Goal: Information Seeking & Learning: Learn about a topic

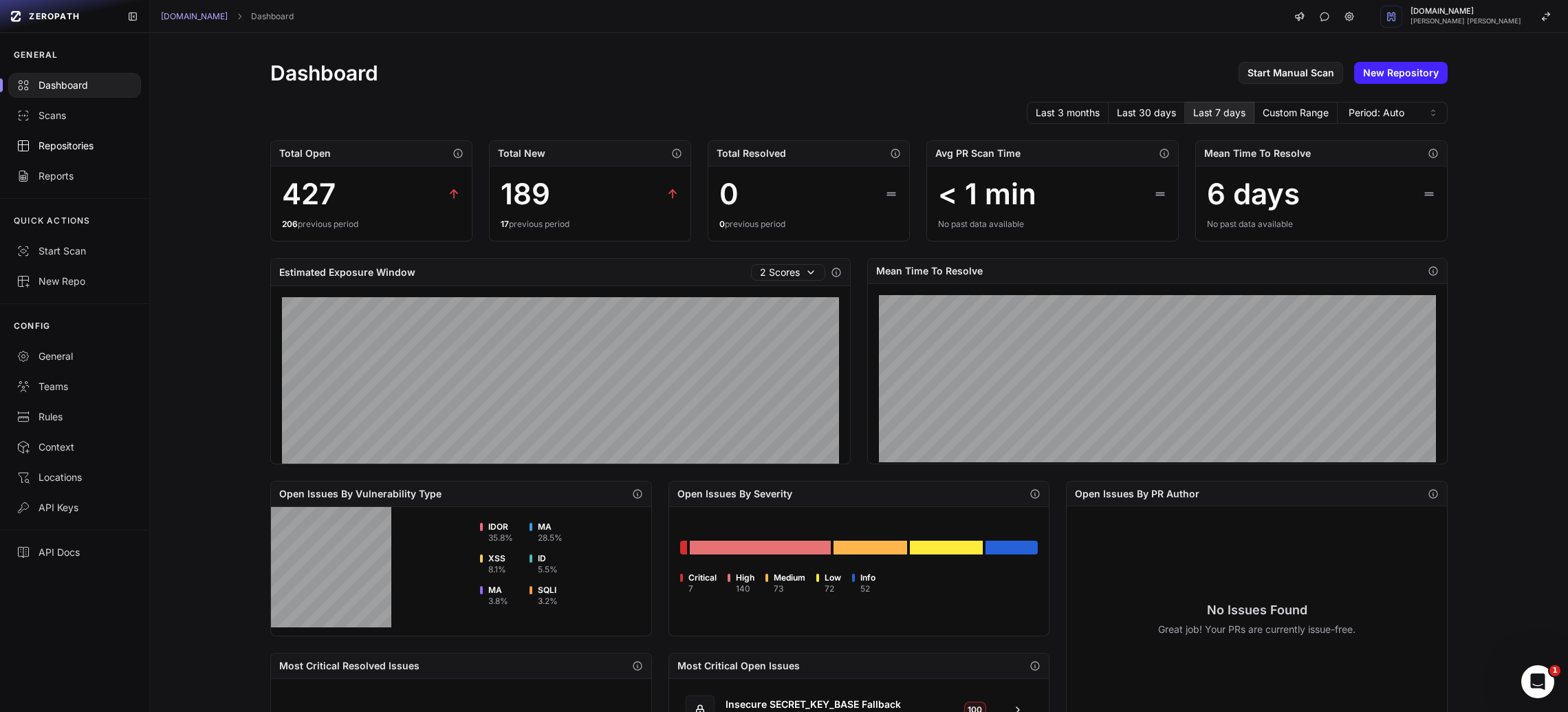
click at [86, 148] on div "Repositories" at bounding box center [74, 145] width 116 height 14
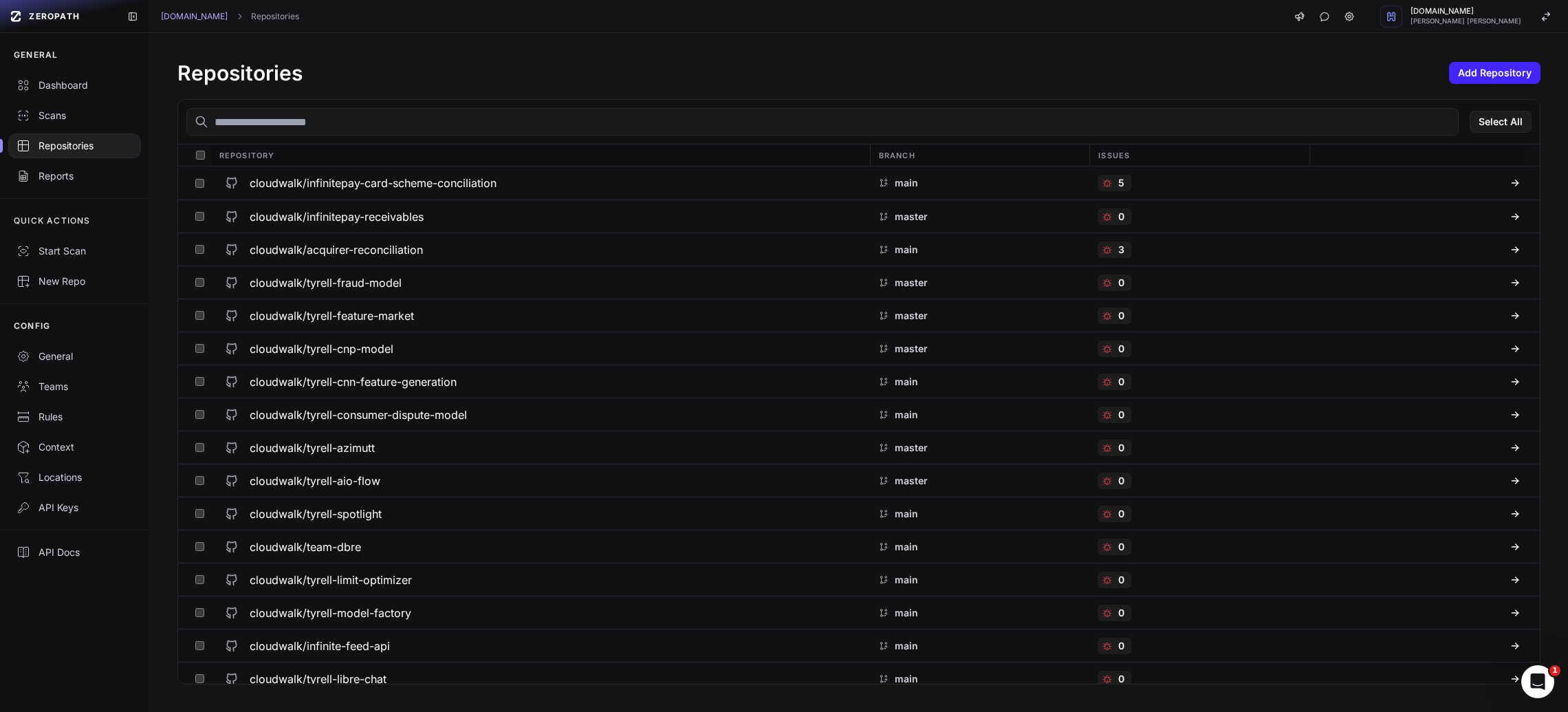
click at [309, 124] on input "text" at bounding box center [822, 122] width 1272 height 27
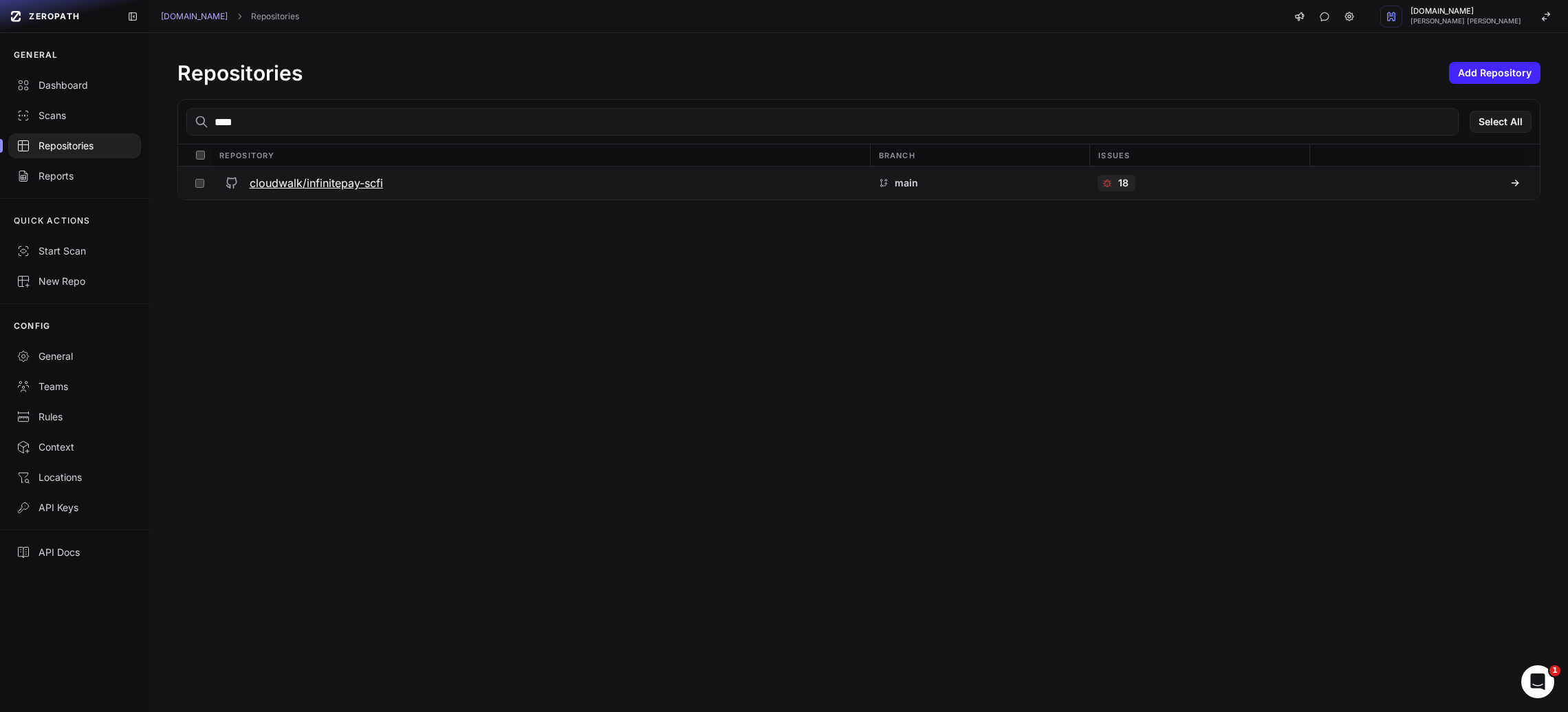
type input "****"
click at [346, 178] on h3 "cloudwalk/infinitepay-scfi" at bounding box center [316, 183] width 133 height 16
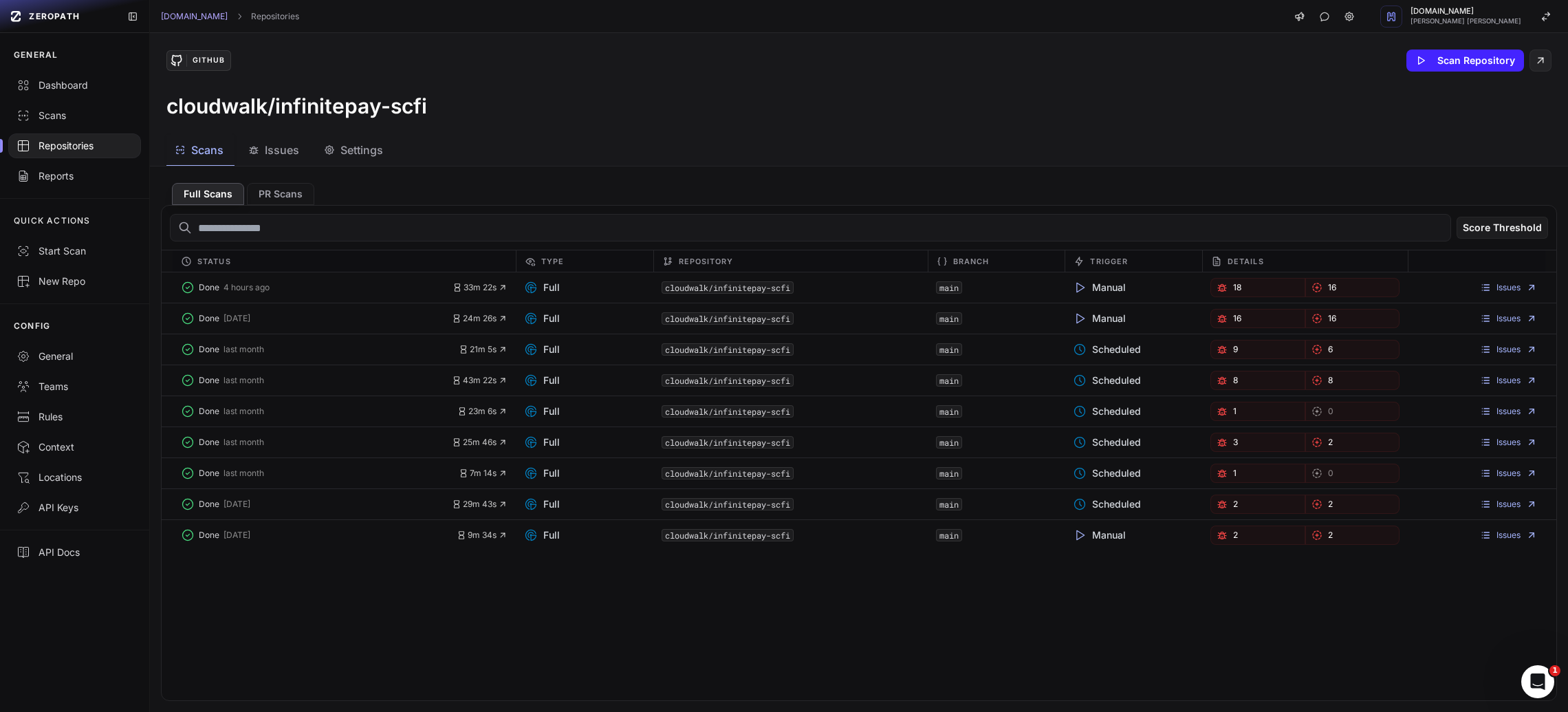
click at [277, 152] on span "Issues" at bounding box center [282, 150] width 34 height 16
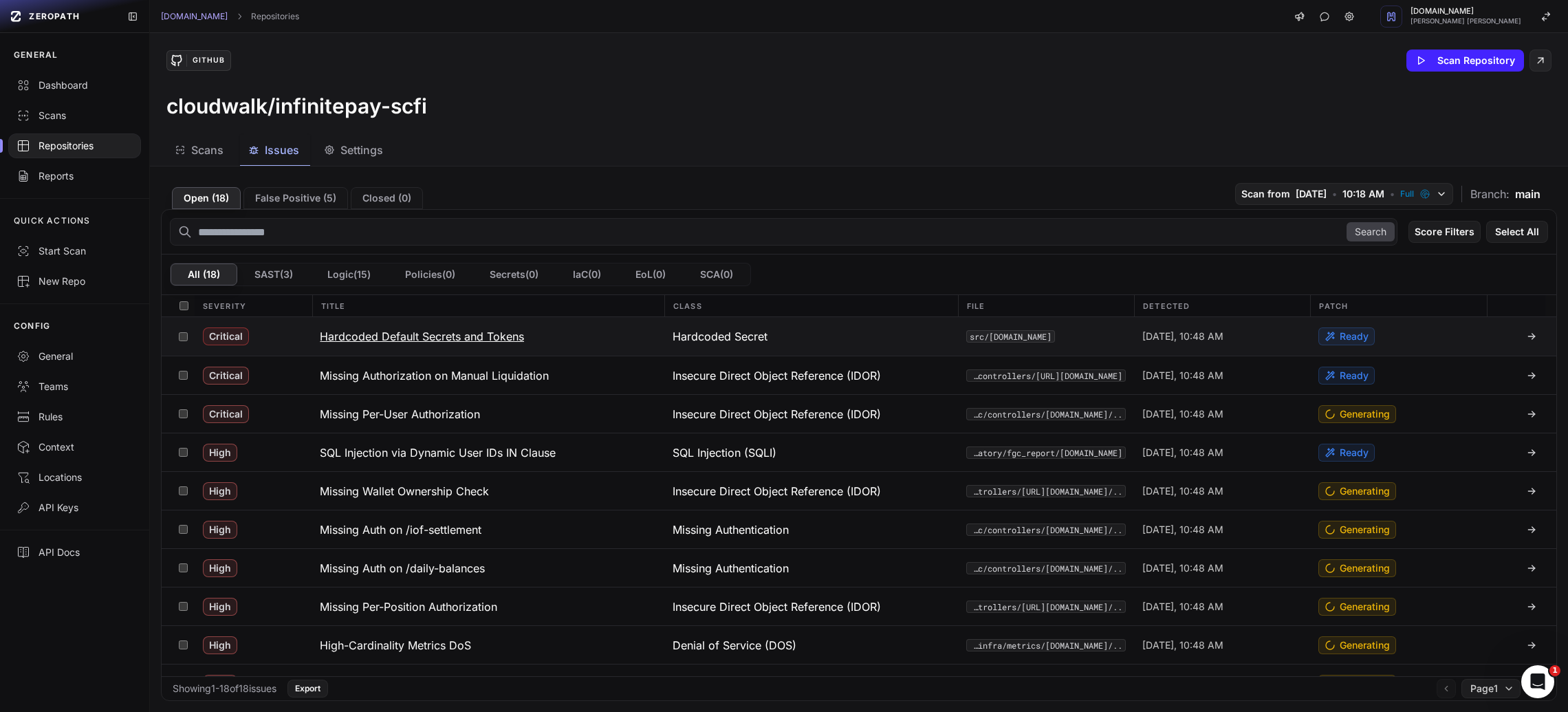
click at [400, 334] on h3 "Hardcoded Default Secrets and Tokens" at bounding box center [421, 336] width 204 height 16
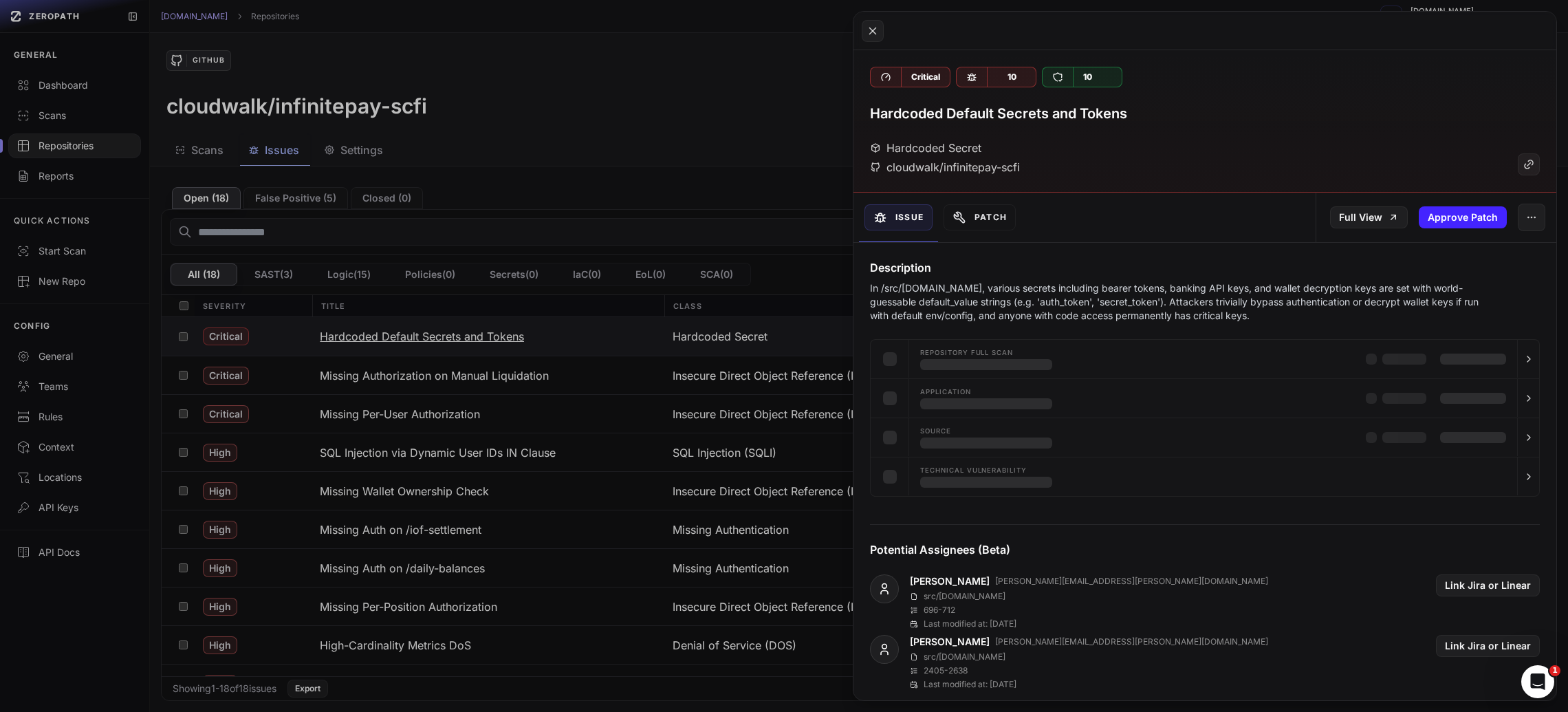
click at [400, 334] on button at bounding box center [784, 356] width 1568 height 712
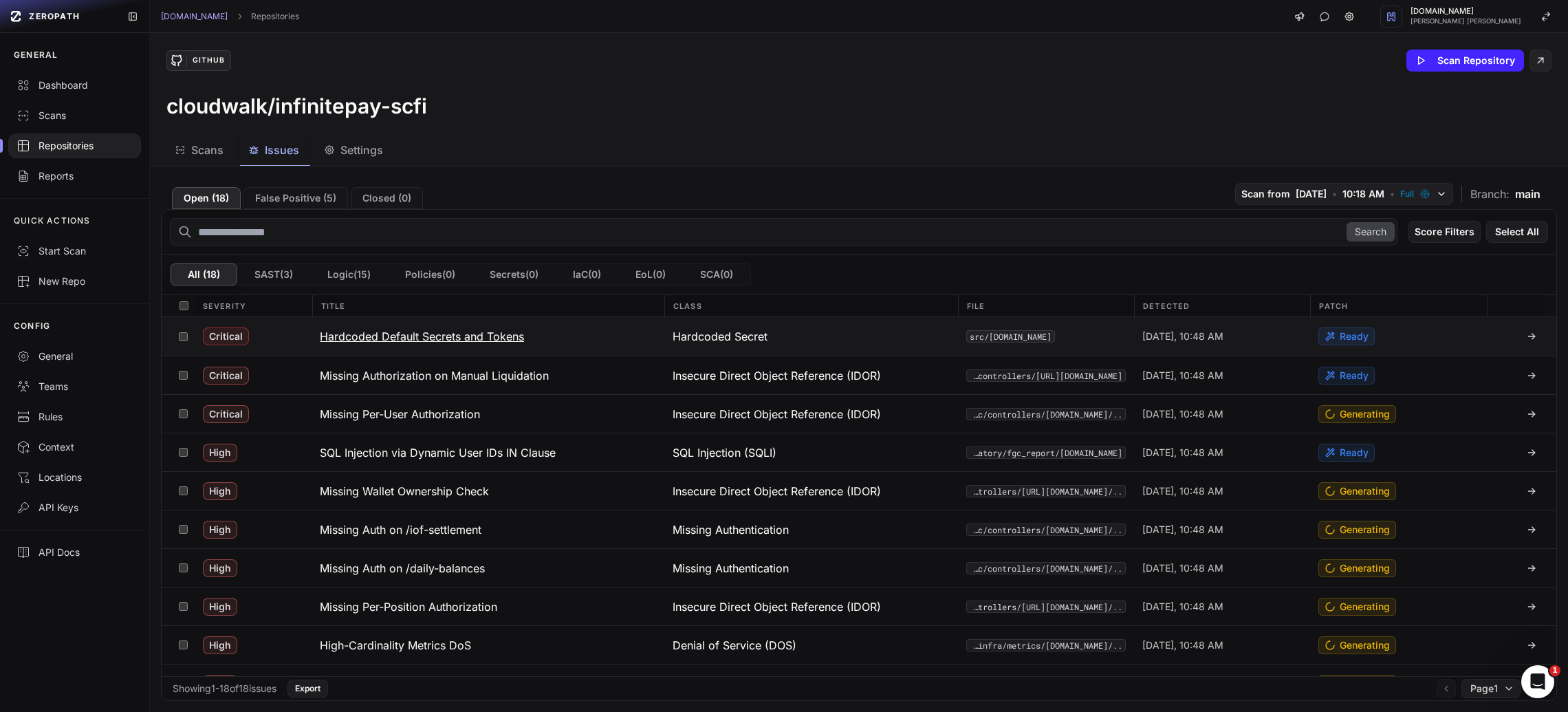
click at [400, 334] on h3 "Hardcoded Default Secrets and Tokens" at bounding box center [421, 336] width 204 height 16
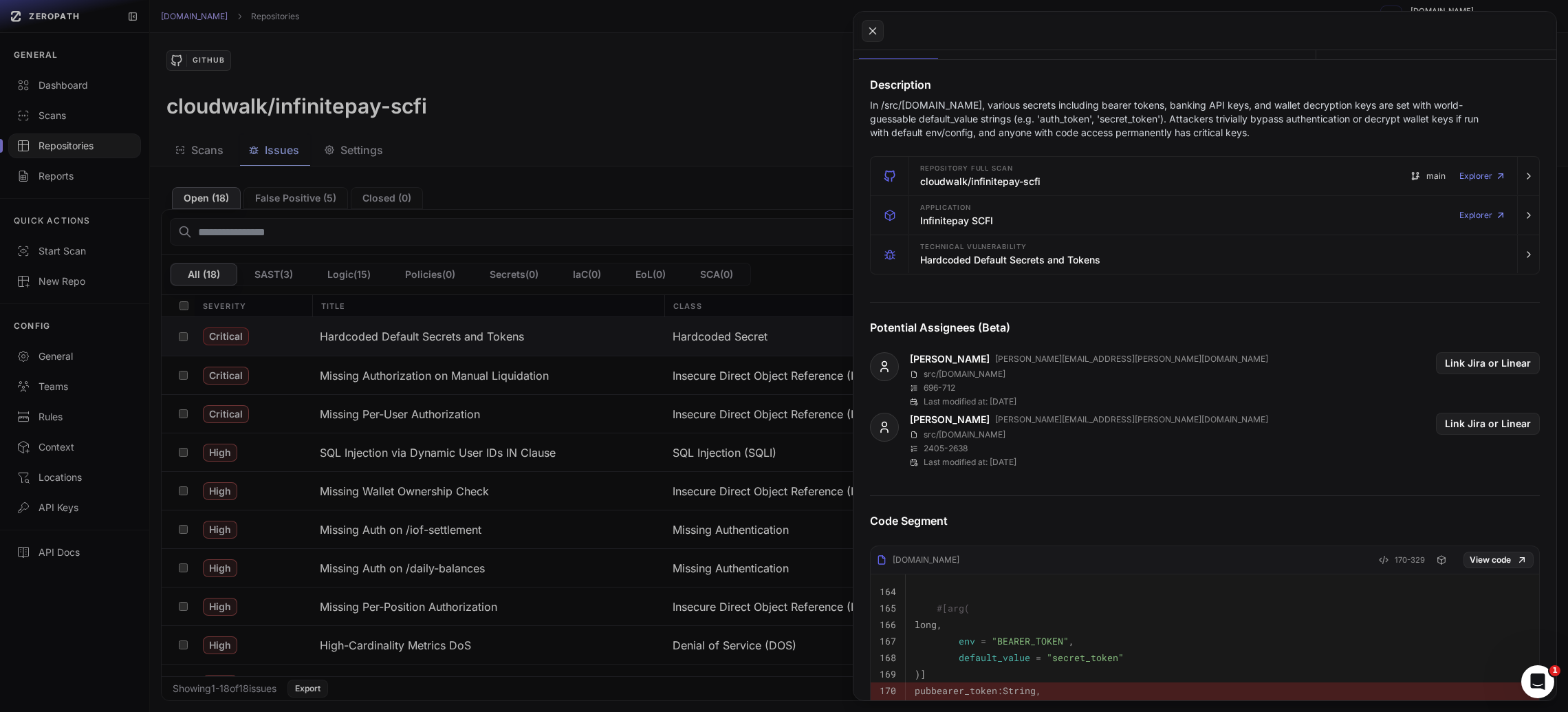
scroll to position [188, 0]
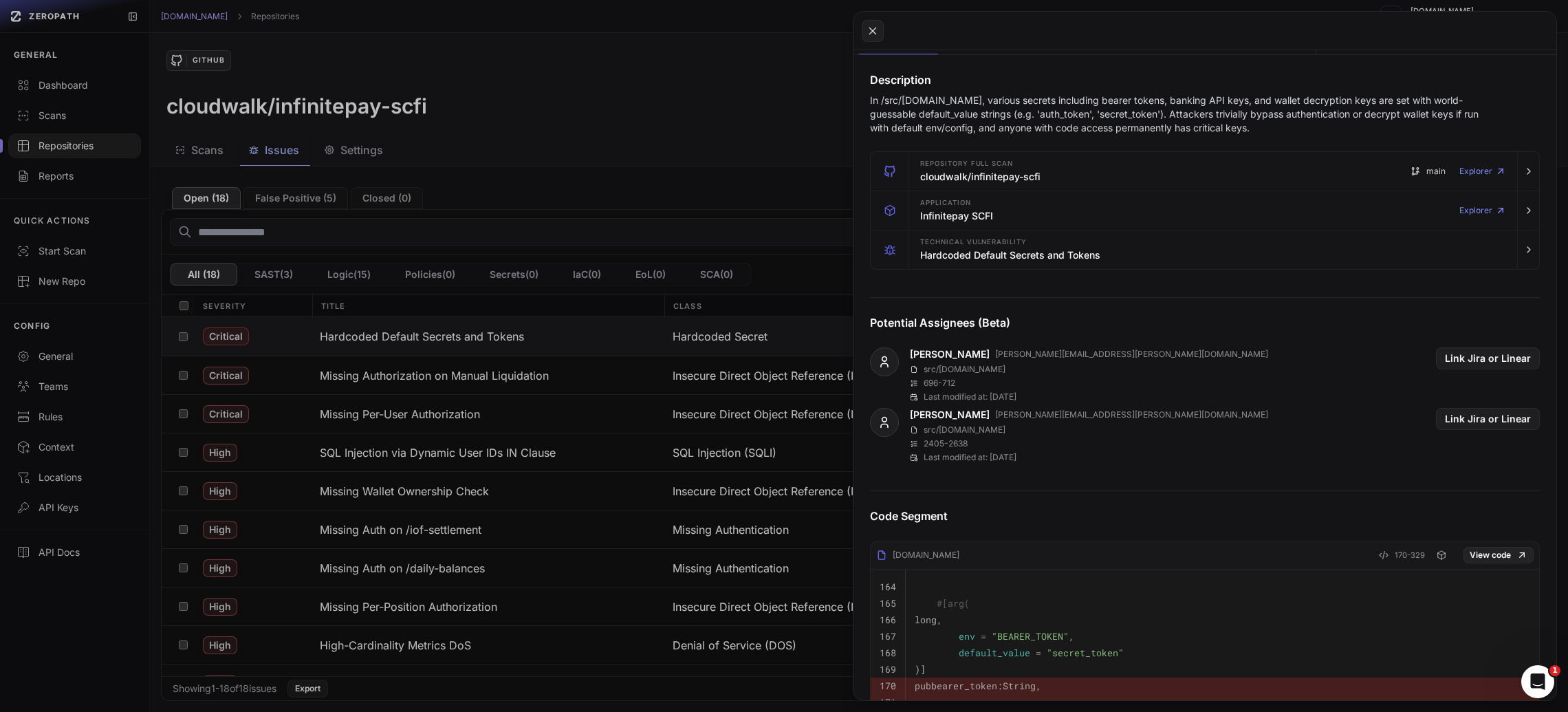
click at [732, 229] on button at bounding box center [784, 356] width 1568 height 712
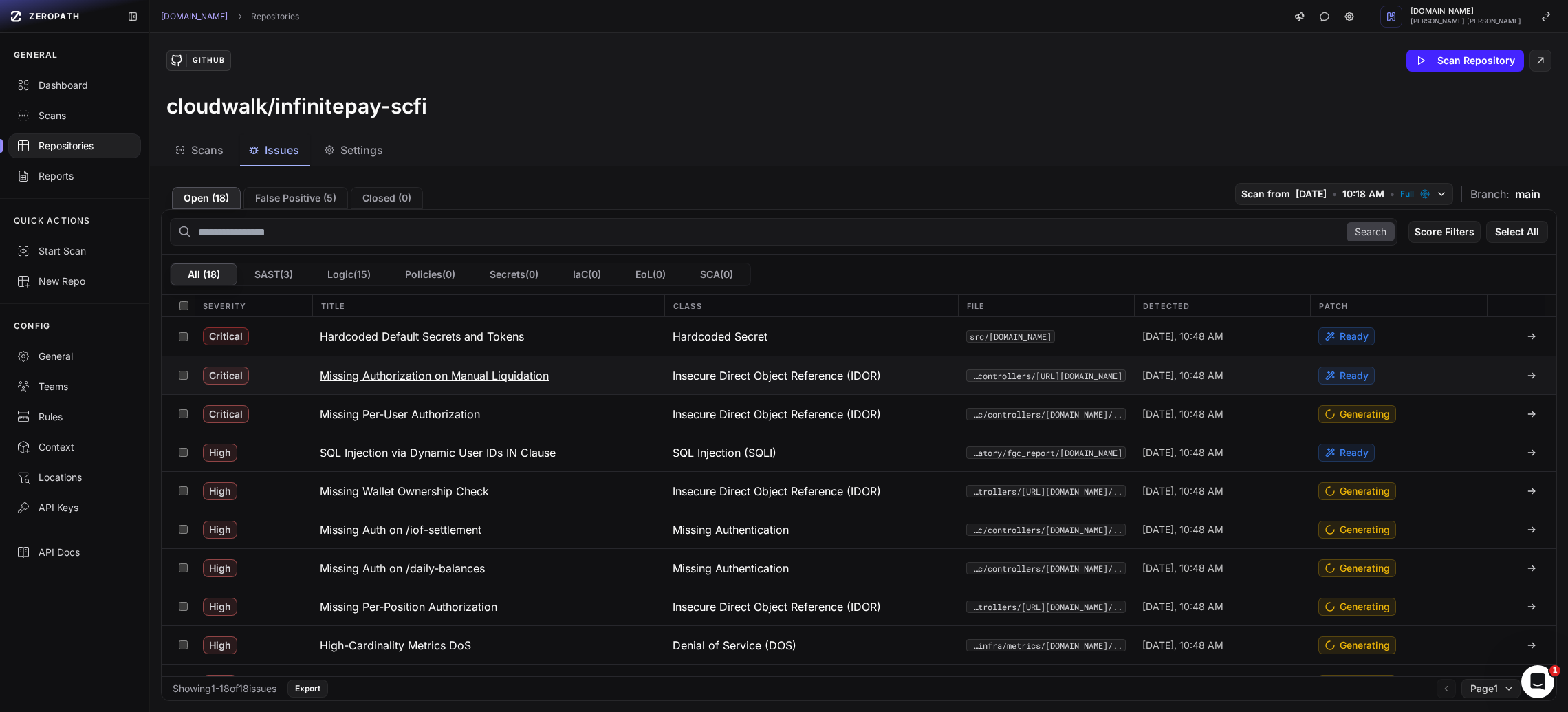
click at [519, 370] on h3 "Missing Authorization on Manual Liquidation" at bounding box center [434, 376] width 229 height 16
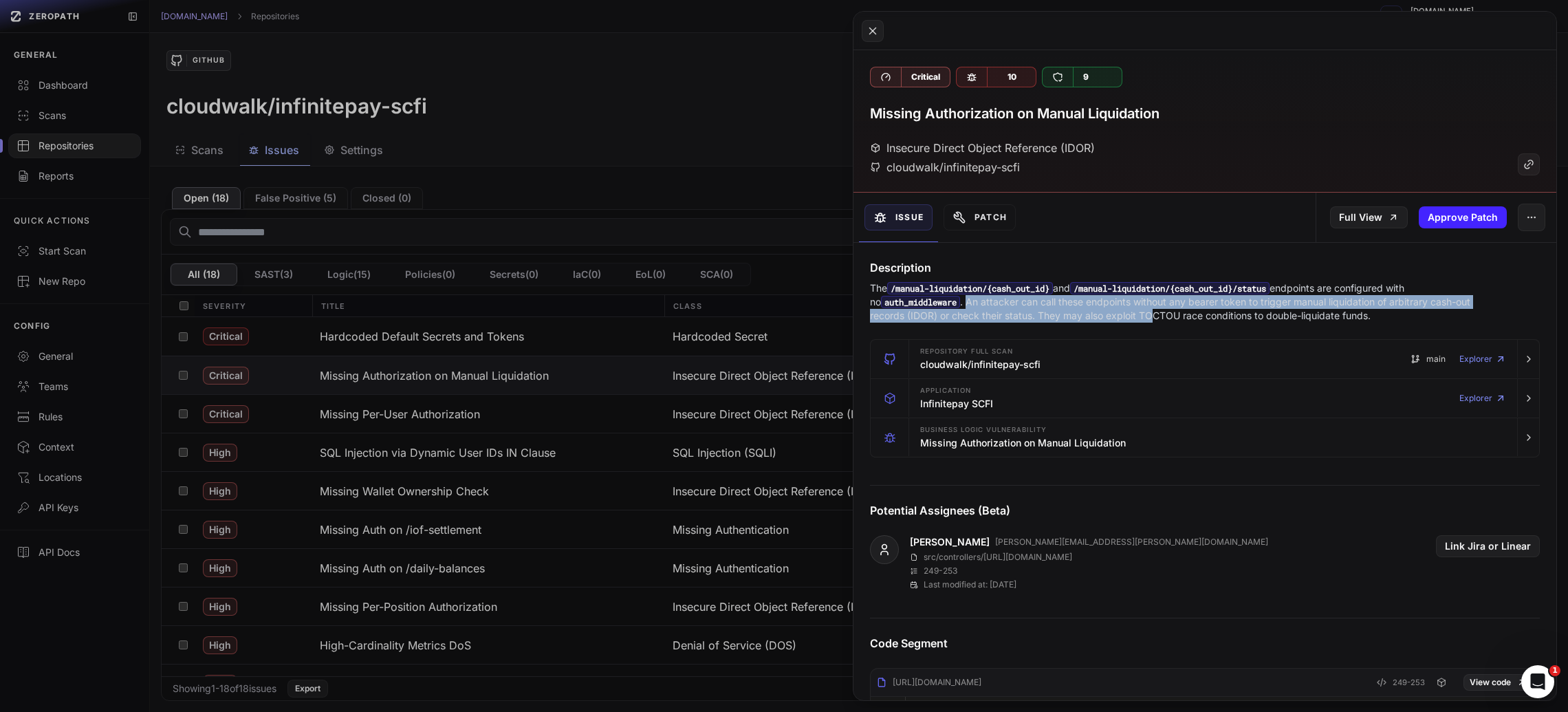
drag, startPoint x: 959, startPoint y: 304, endPoint x: 1155, endPoint y: 317, distance: 196.4
click at [1155, 317] on p "The /manual-liquidation/{cash_out_id} and /manual-liquidation/{cash_out_id}/sta…" at bounding box center [1178, 301] width 616 height 41
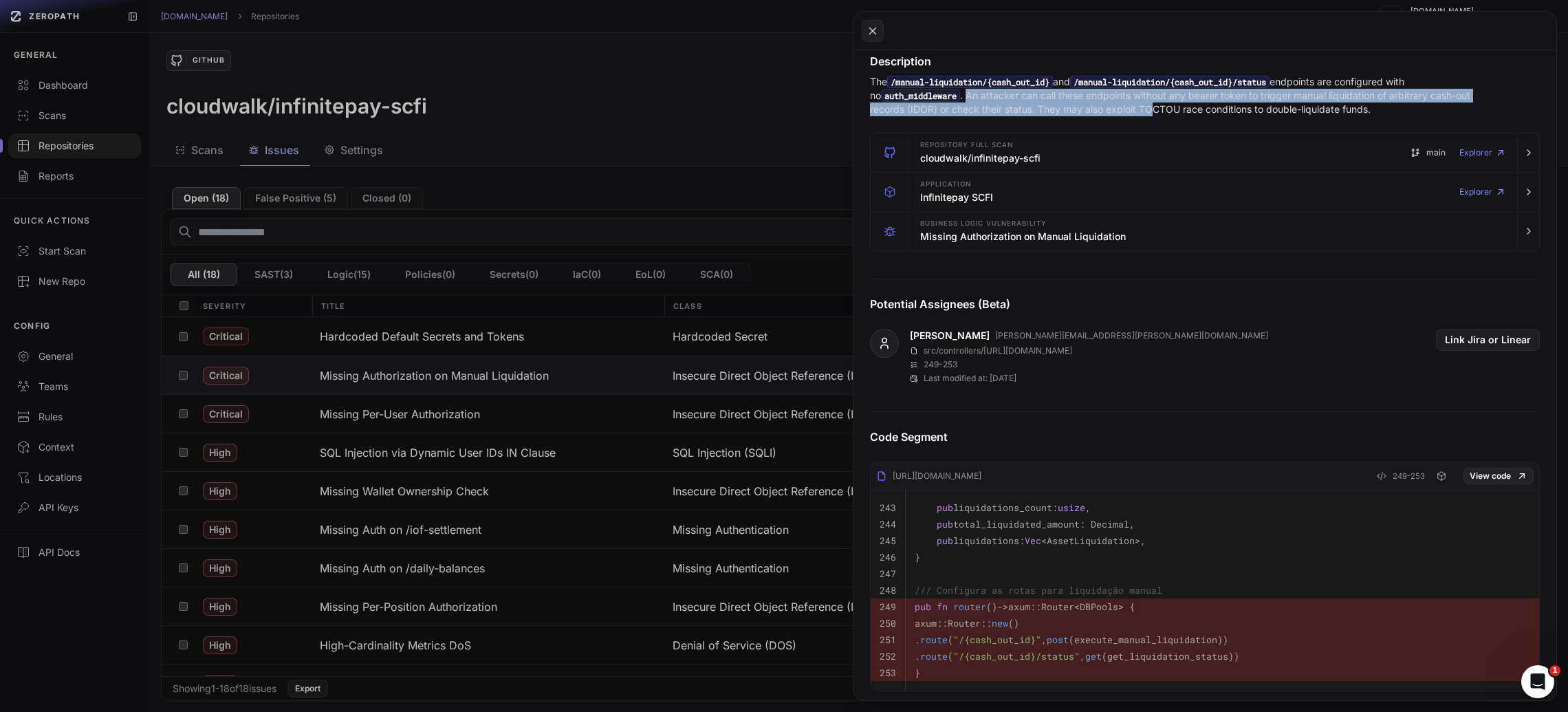
scroll to position [370, 0]
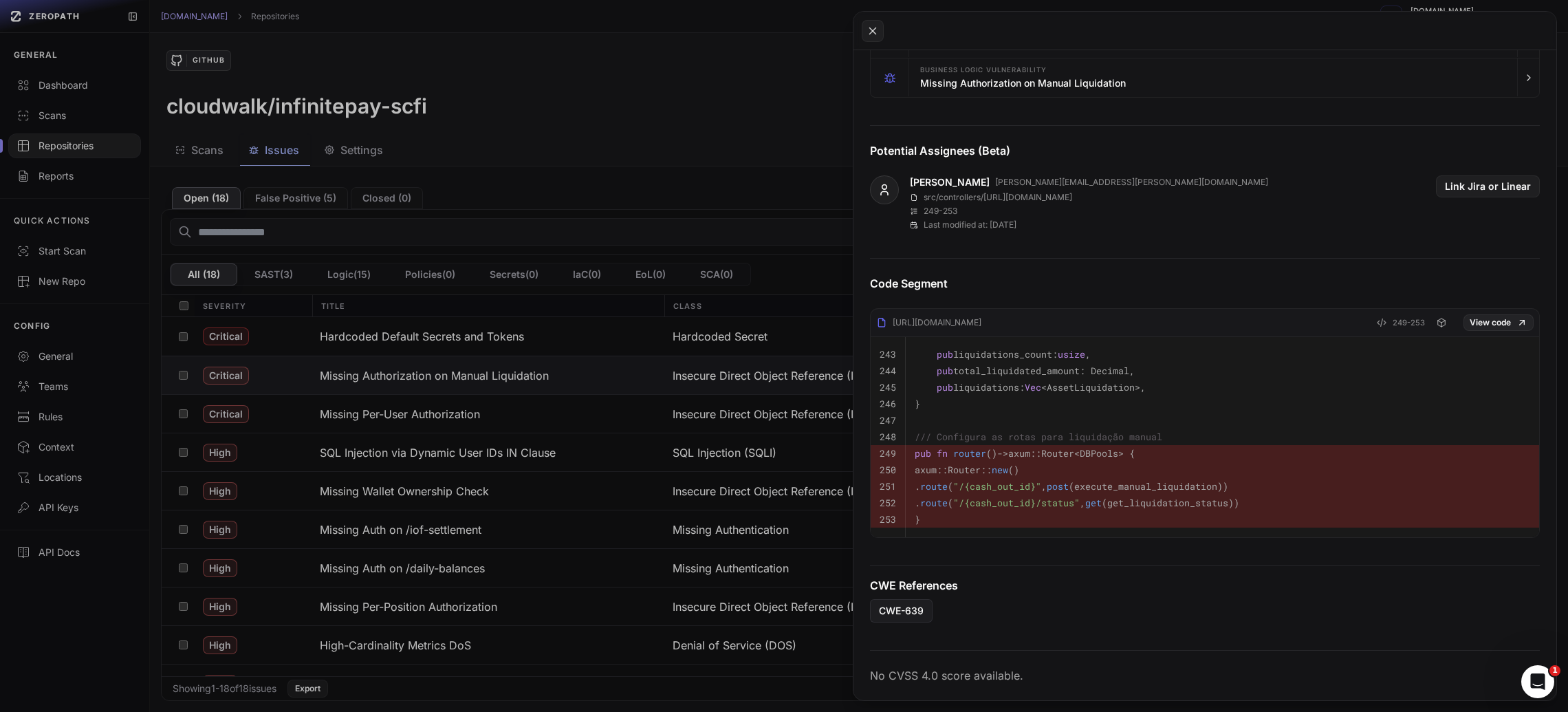
click at [515, 233] on button at bounding box center [784, 356] width 1568 height 712
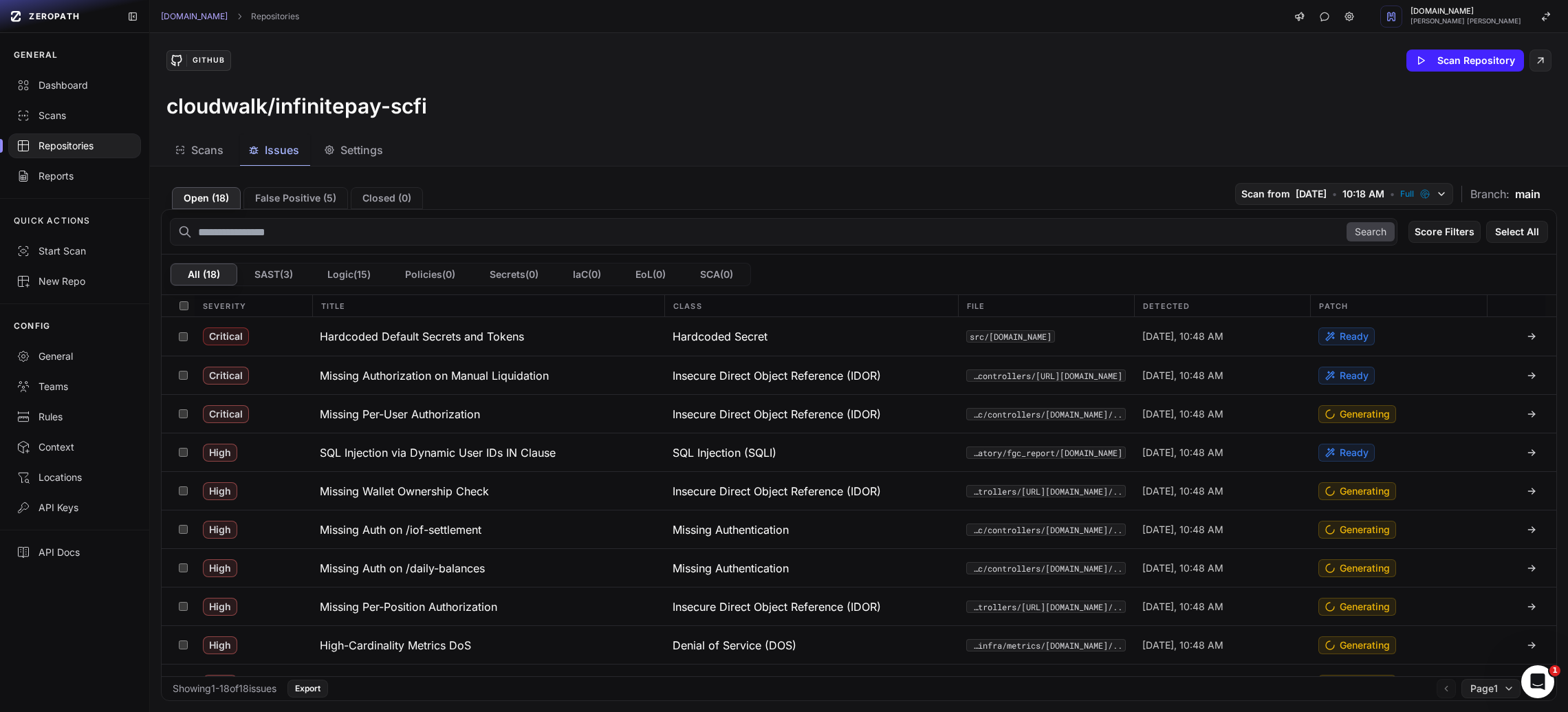
click at [606, 218] on input "text" at bounding box center [783, 231] width 1228 height 27
type input "**********"
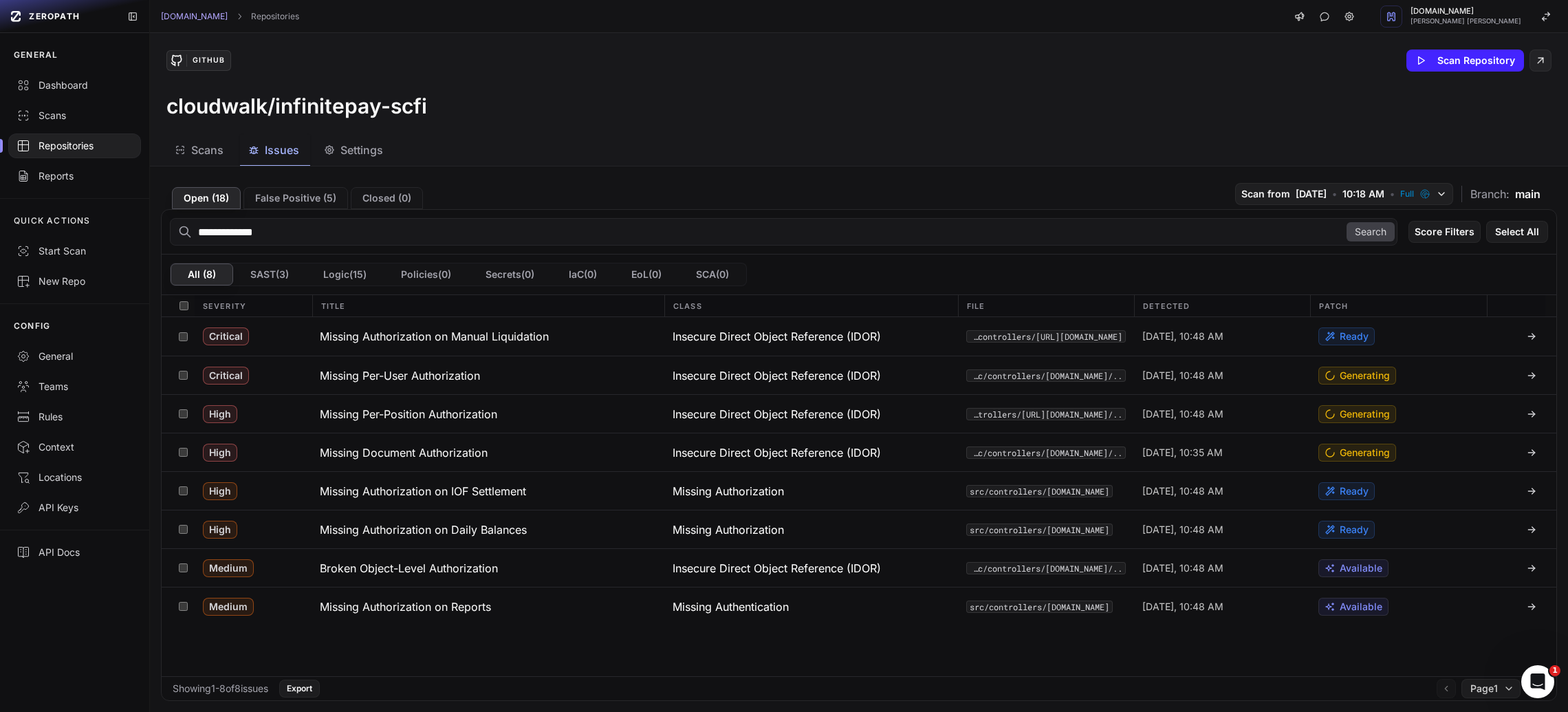
click at [712, 109] on div "cloudwalk/infinitepay-scfi" at bounding box center [858, 105] width 1386 height 24
